Goal: Transaction & Acquisition: Register for event/course

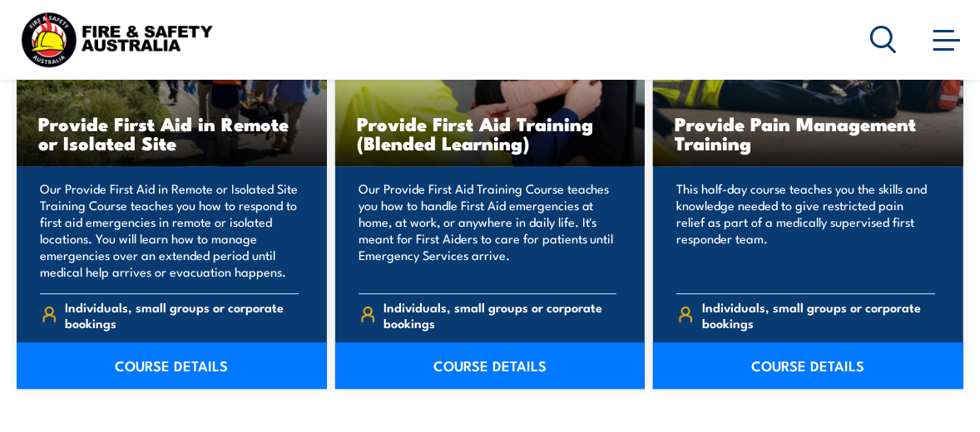
scroll to position [2886, 0]
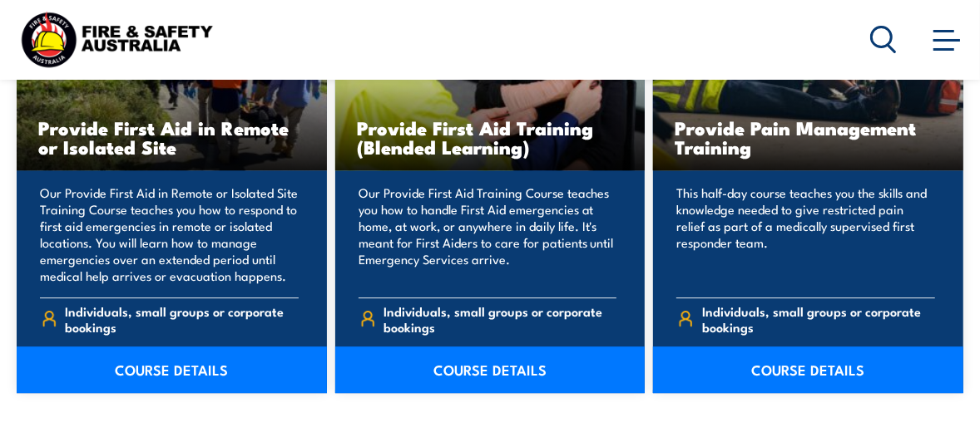
click at [519, 359] on link "COURSE DETAILS" at bounding box center [490, 370] width 310 height 47
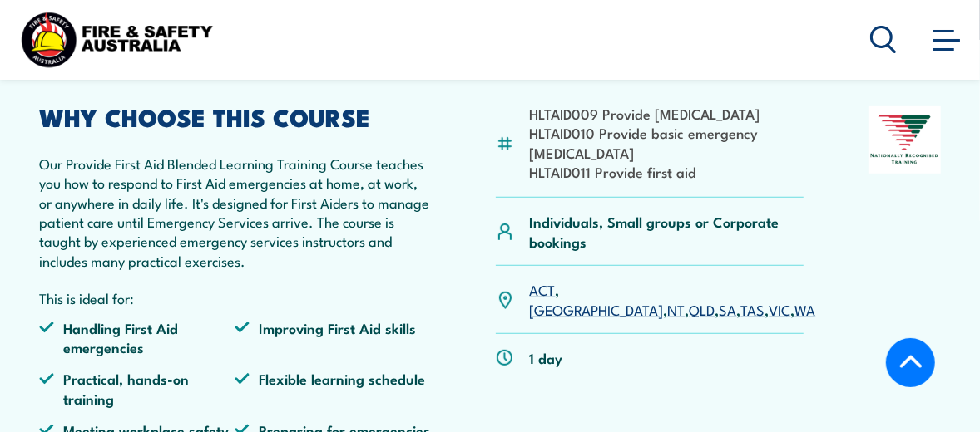
scroll to position [416, 0]
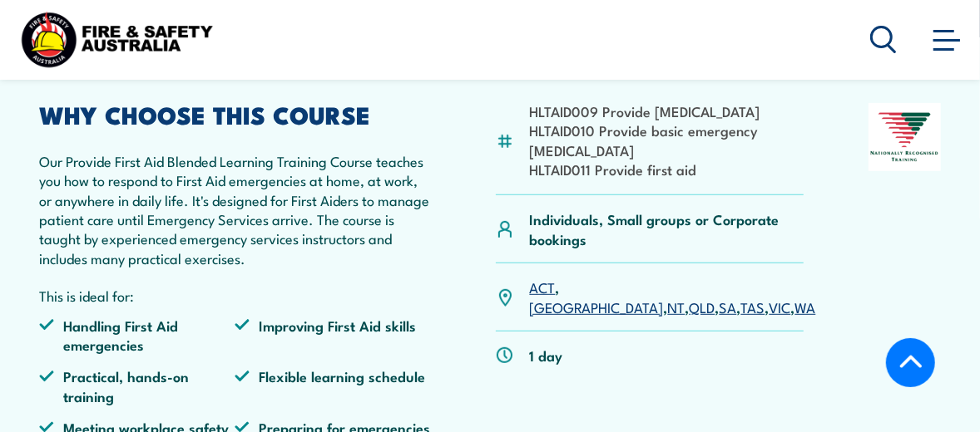
click at [769, 314] on link "VIC" at bounding box center [780, 307] width 22 height 20
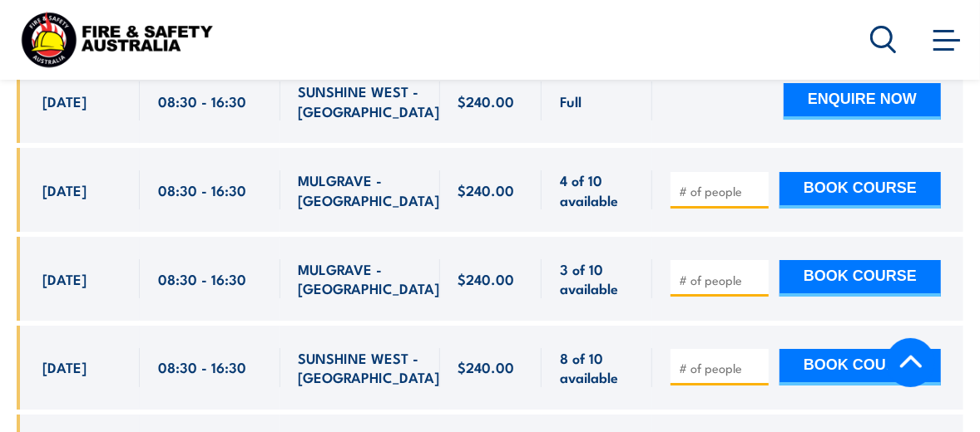
scroll to position [3491, 0]
